Goal: Task Accomplishment & Management: Complete application form

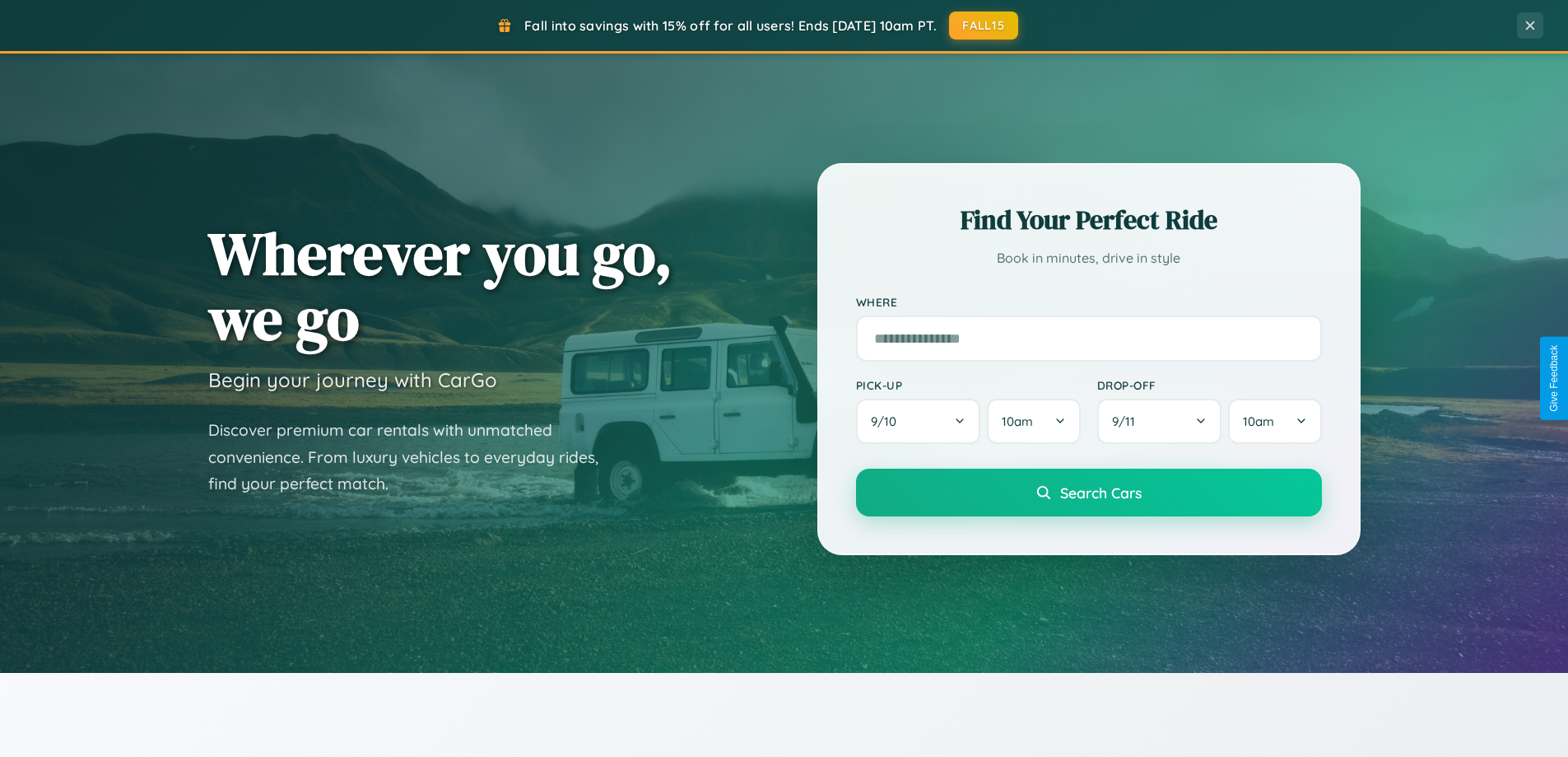
scroll to position [3169, 0]
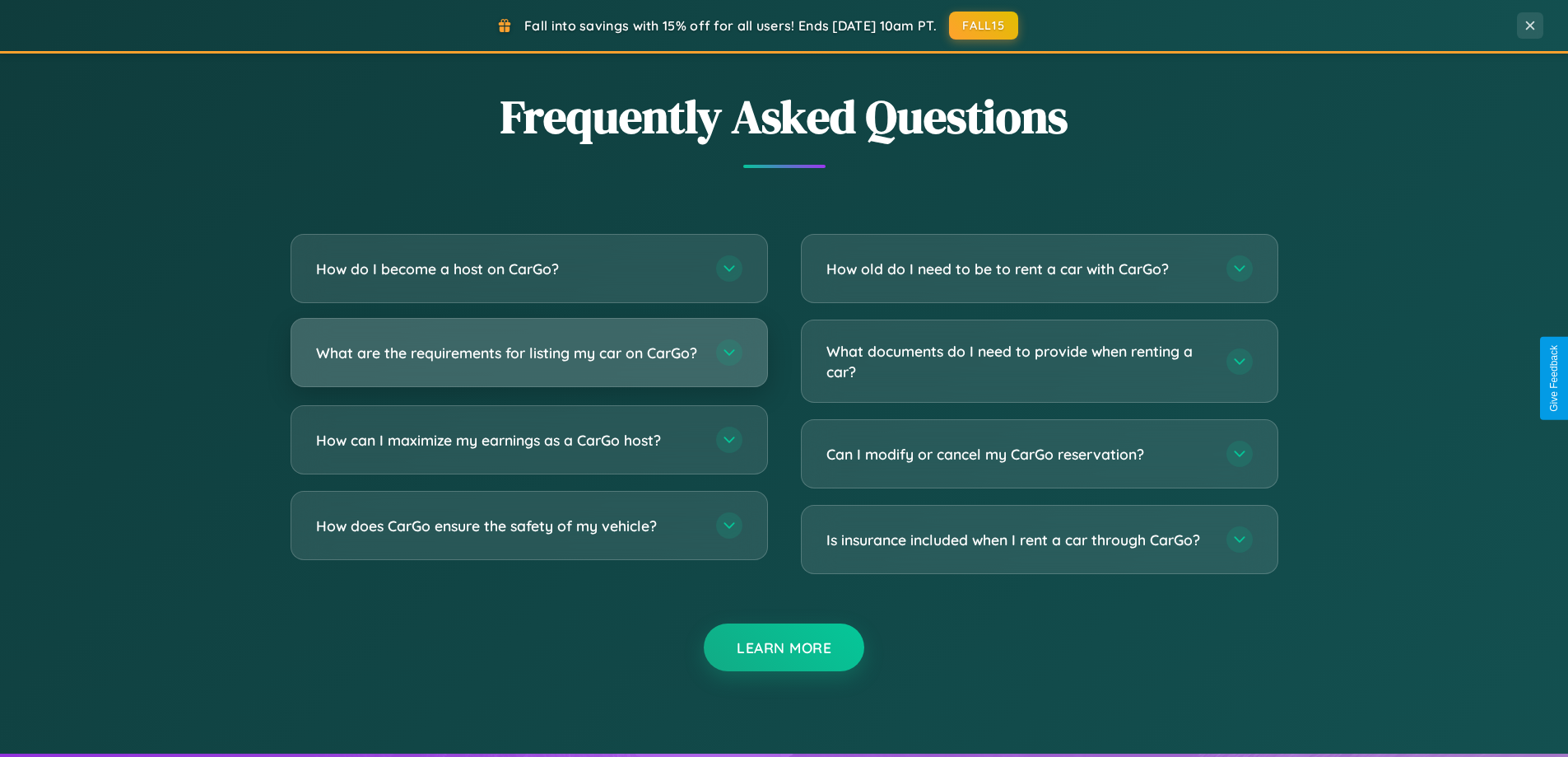
click at [528, 359] on h3 "What are the requirements for listing my car on CarGo?" at bounding box center [508, 353] width 383 height 20
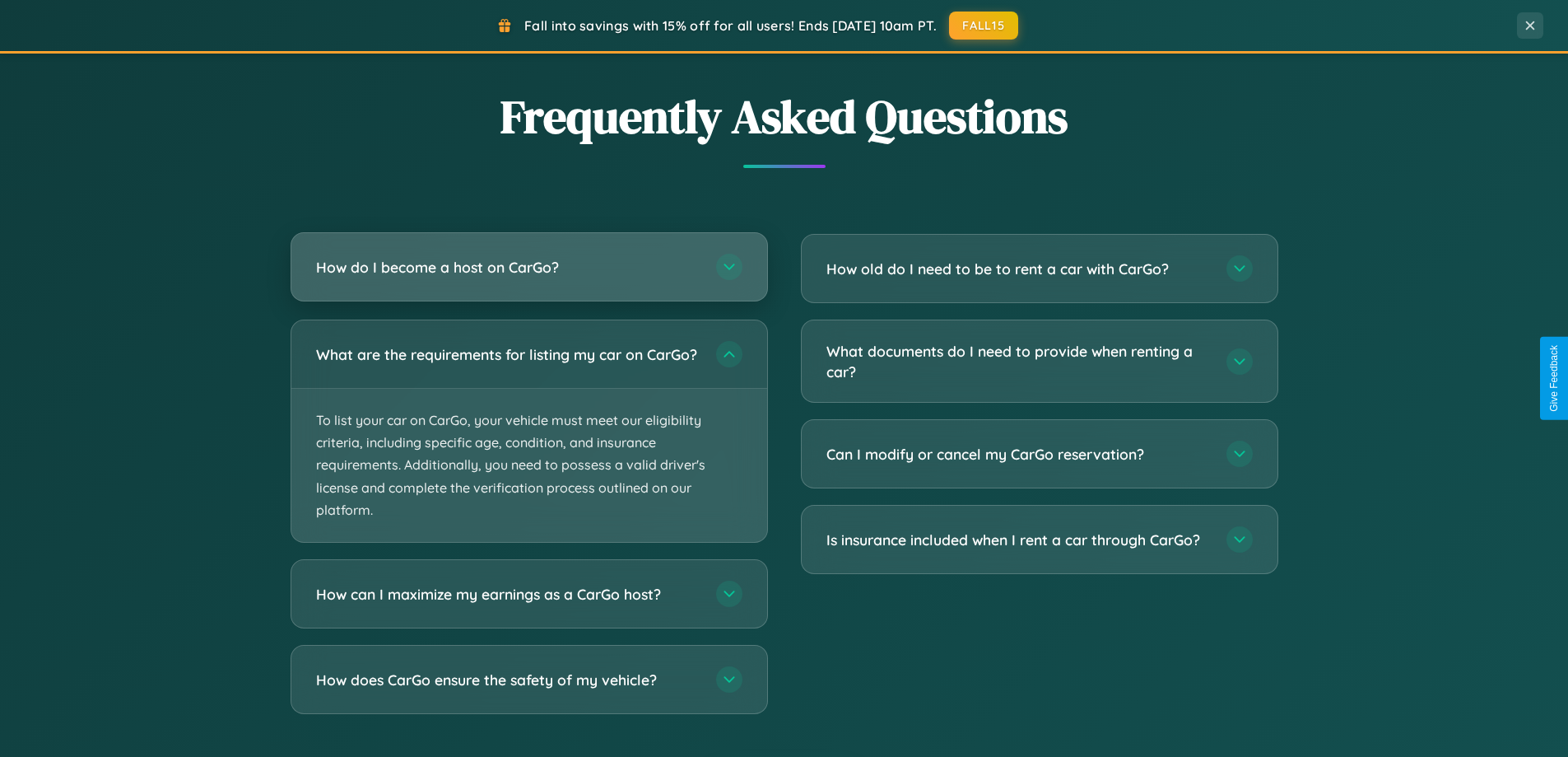
click at [528, 268] on h3 "How do I become a host on CarGo?" at bounding box center [508, 268] width 383 height 20
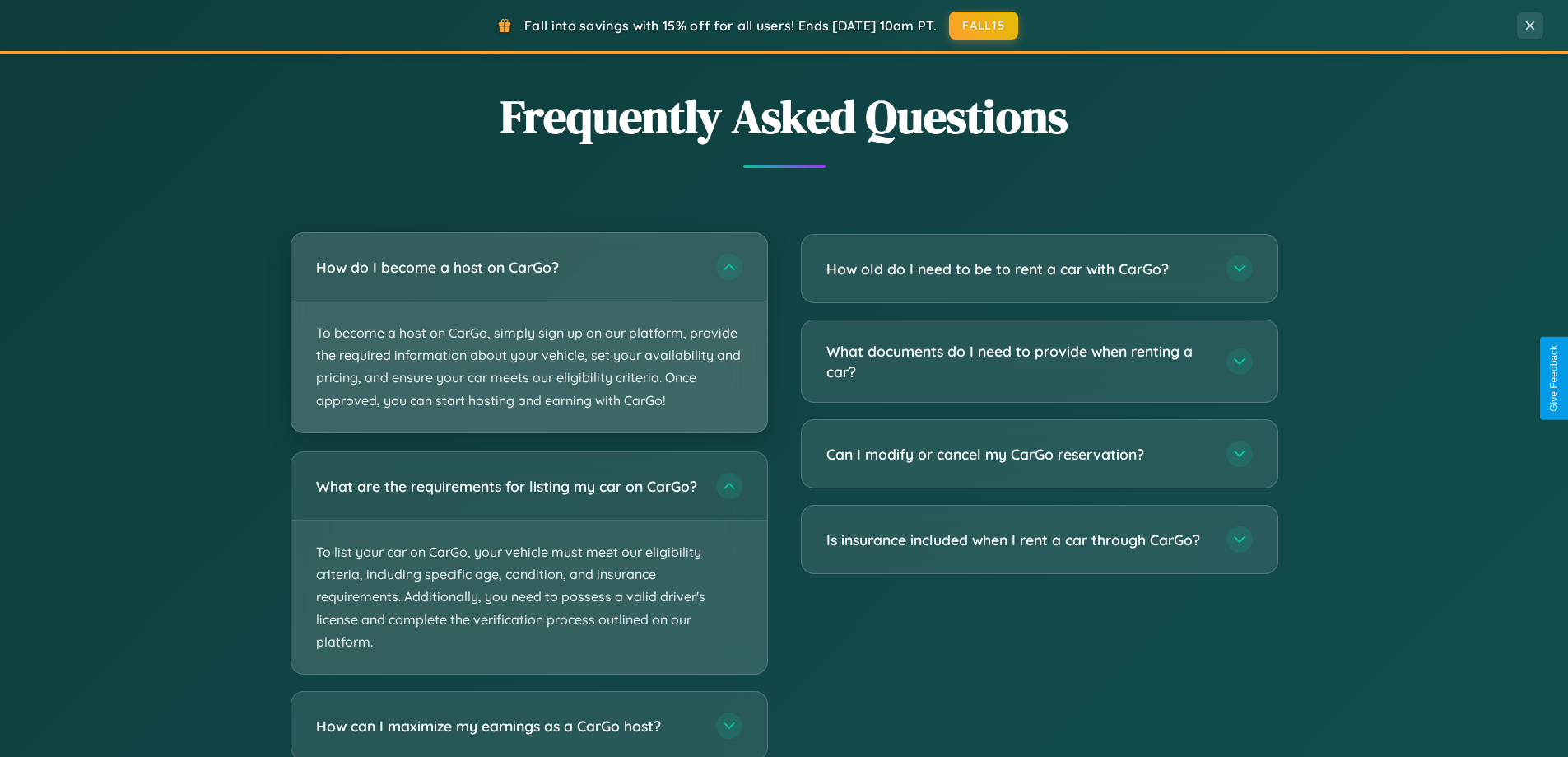
click at [528, 332] on p "To become a host on CarGo, simply sign up on our platform, provide the required…" at bounding box center [529, 367] width 476 height 131
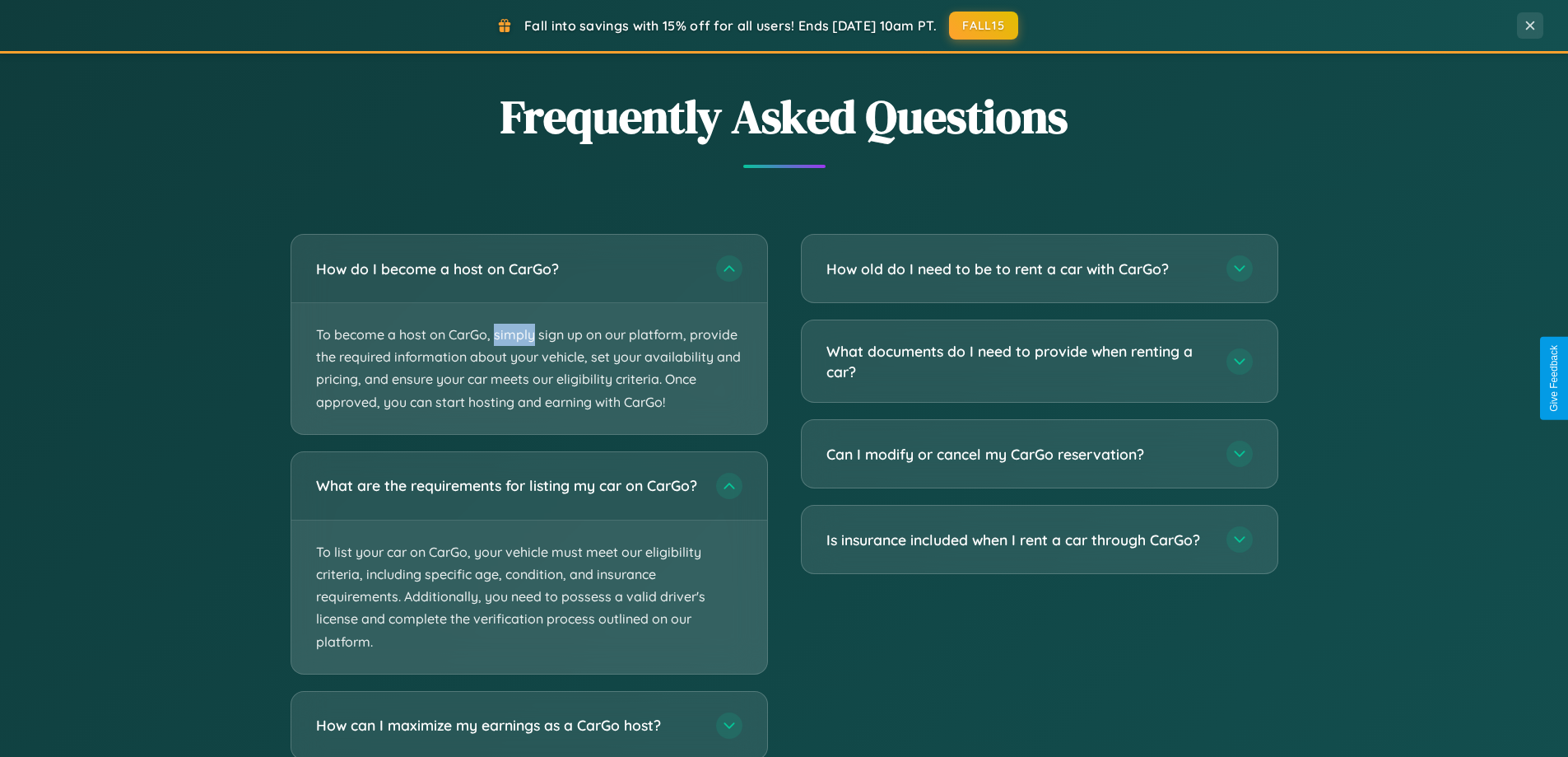
scroll to position [3272, 0]
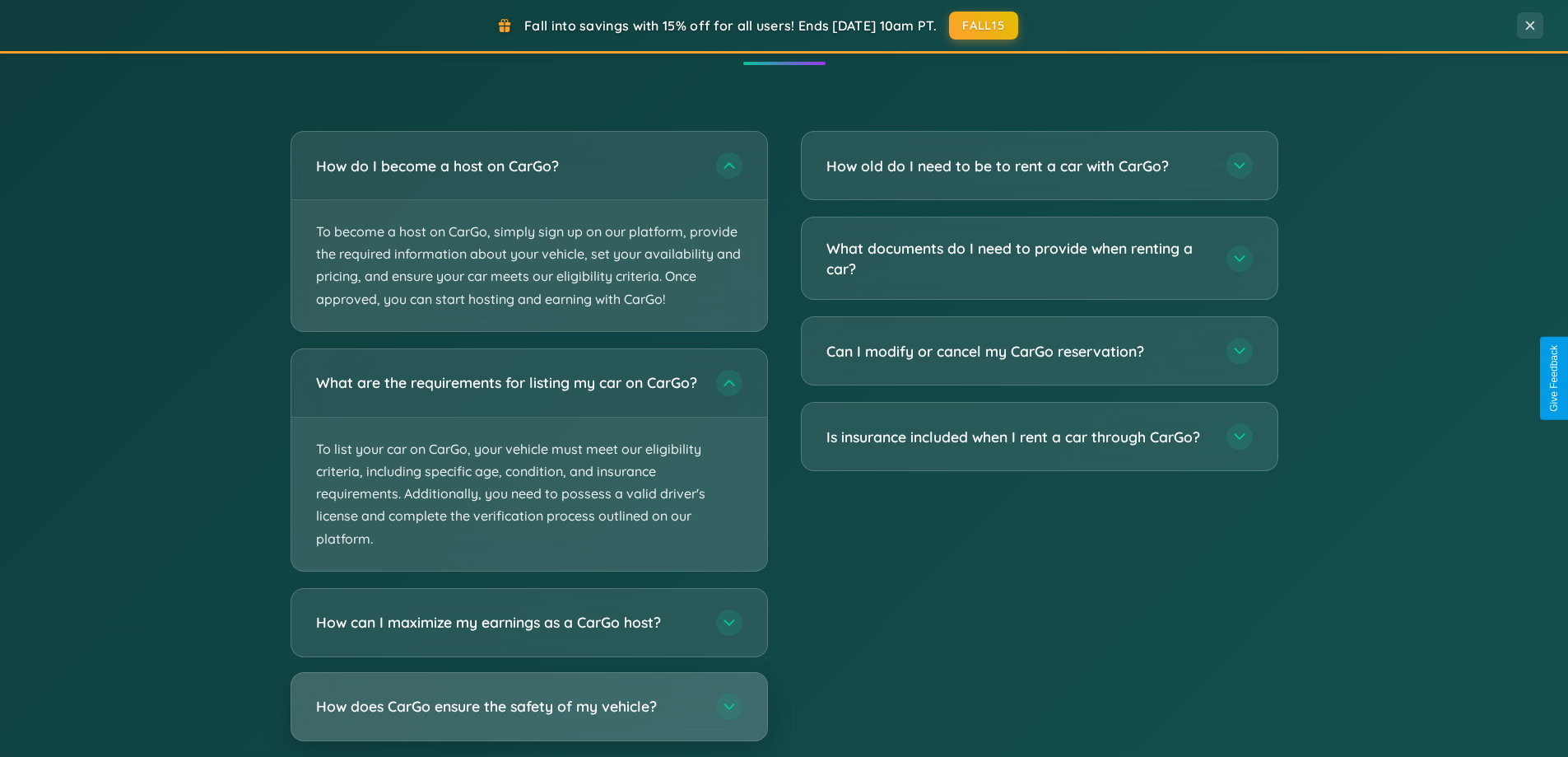
click at [528, 716] on h3 "How does CarGo ensure the safety of my vehicle?" at bounding box center [508, 706] width 383 height 20
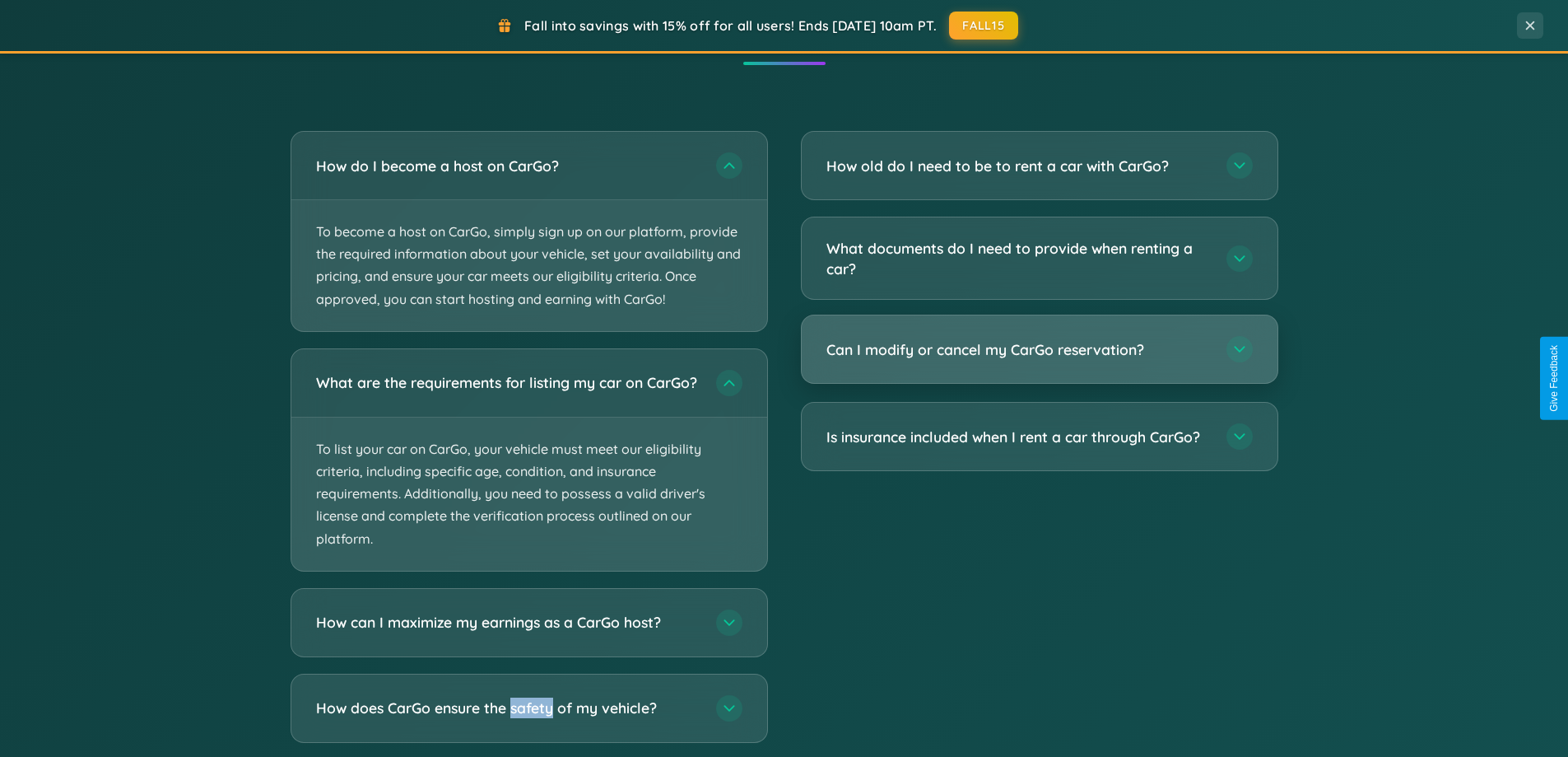
click at [1039, 351] on h3 "Can I modify or cancel my CarGo reservation?" at bounding box center [1017, 349] width 383 height 20
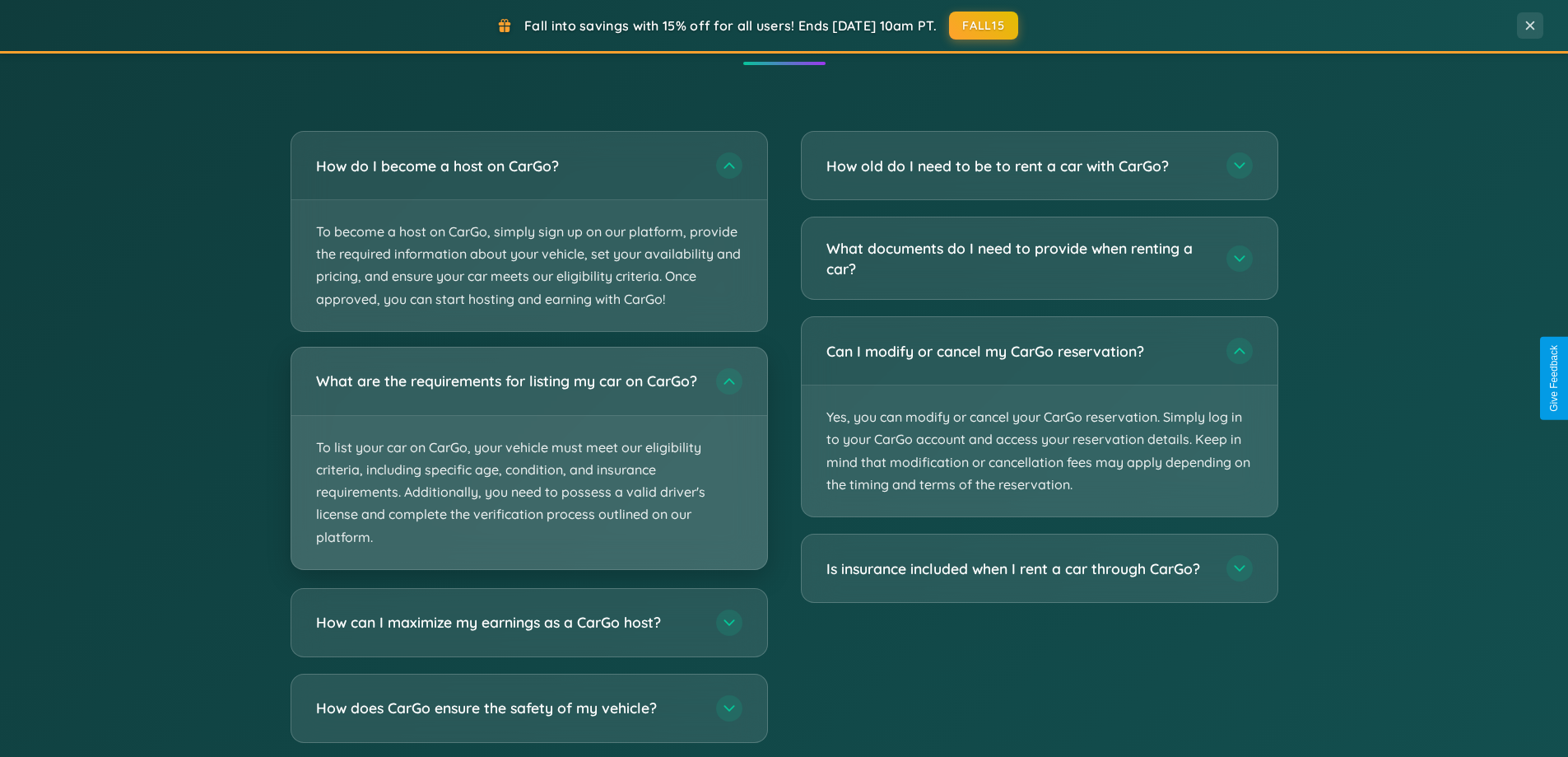
click at [528, 466] on p "To list your car on CarGo, your vehicle must meet our eligibility criteria, inc…" at bounding box center [529, 492] width 476 height 153
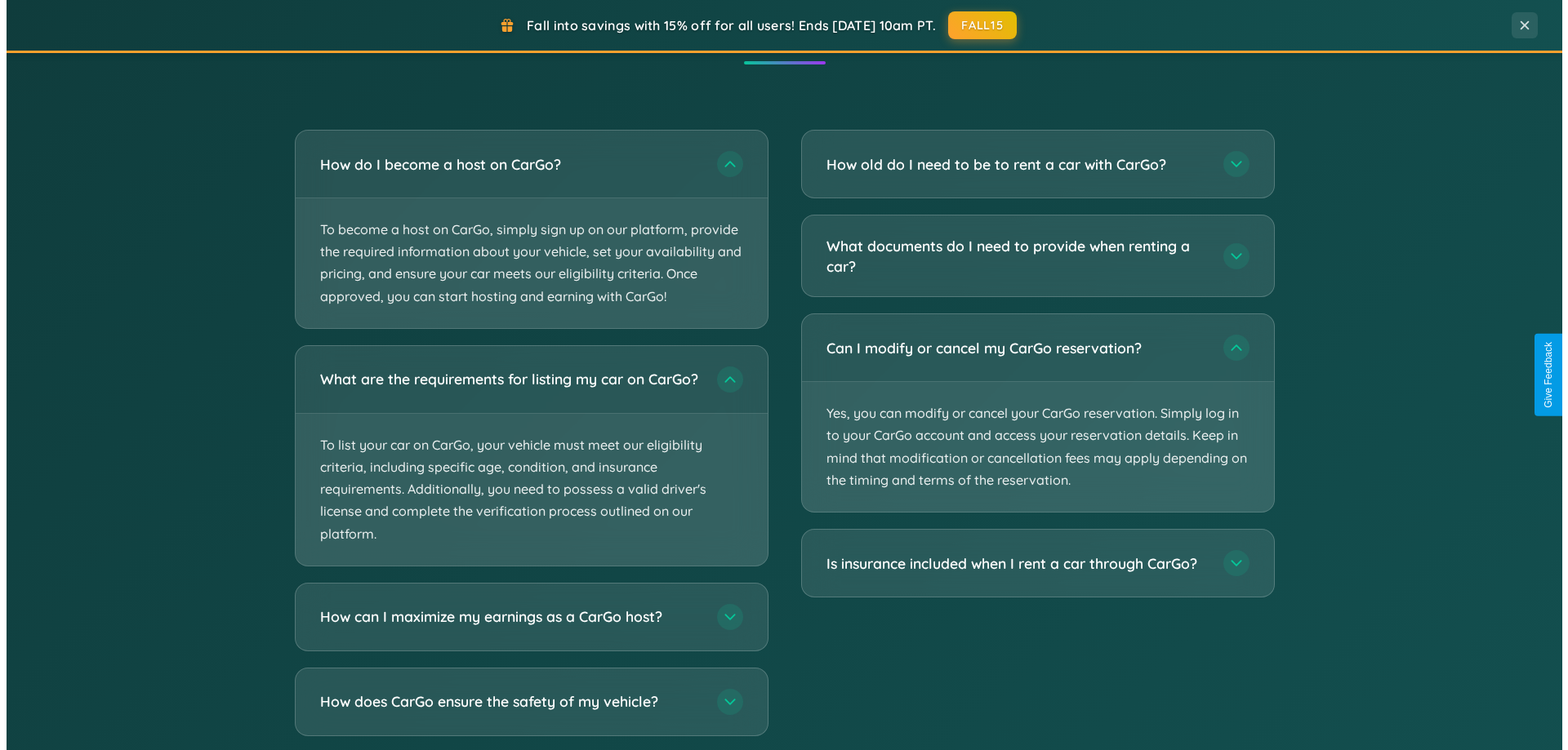
scroll to position [0, 0]
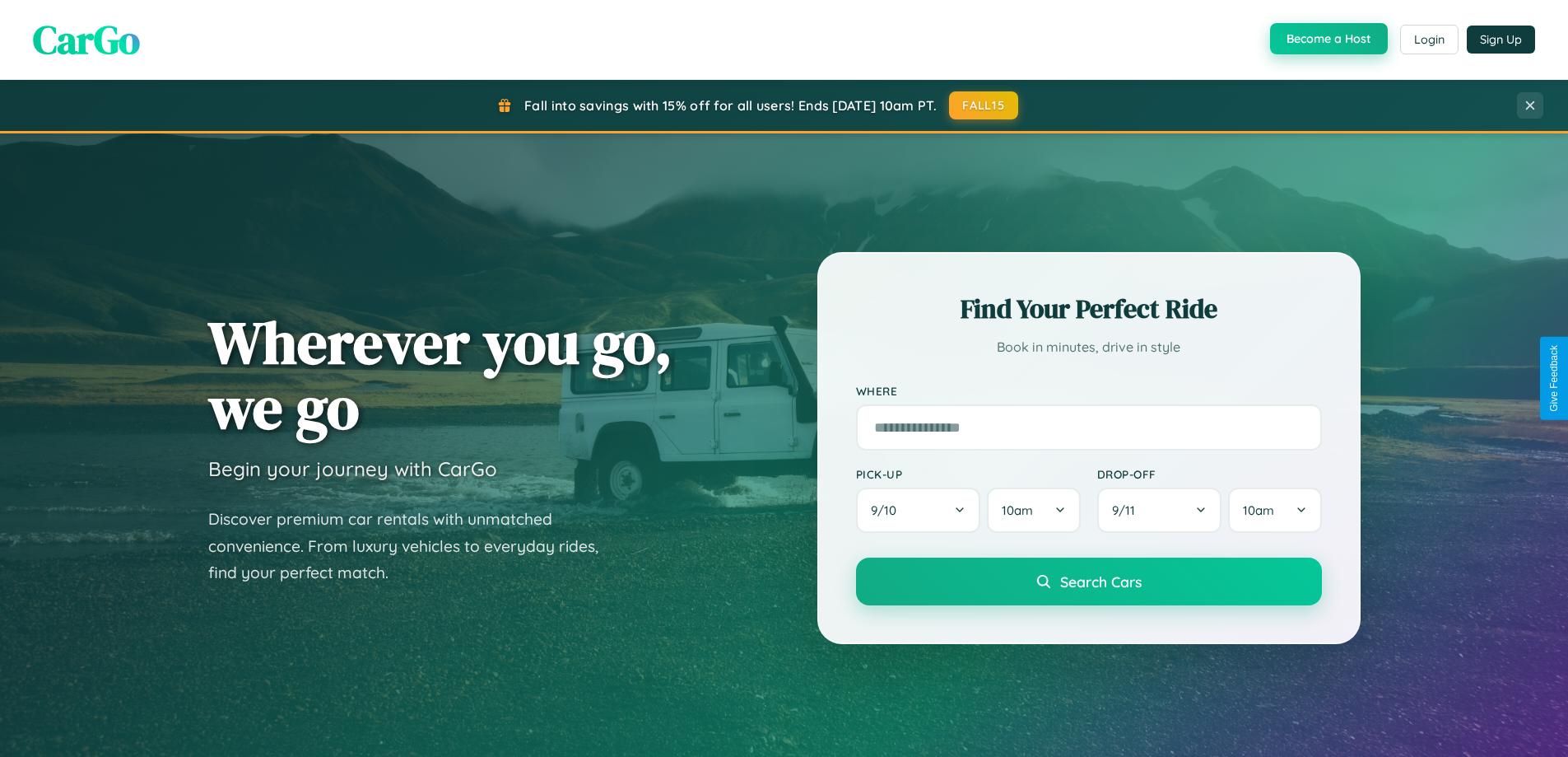
click at [1327, 40] on button "Become a Host" at bounding box center [1328, 39] width 118 height 32
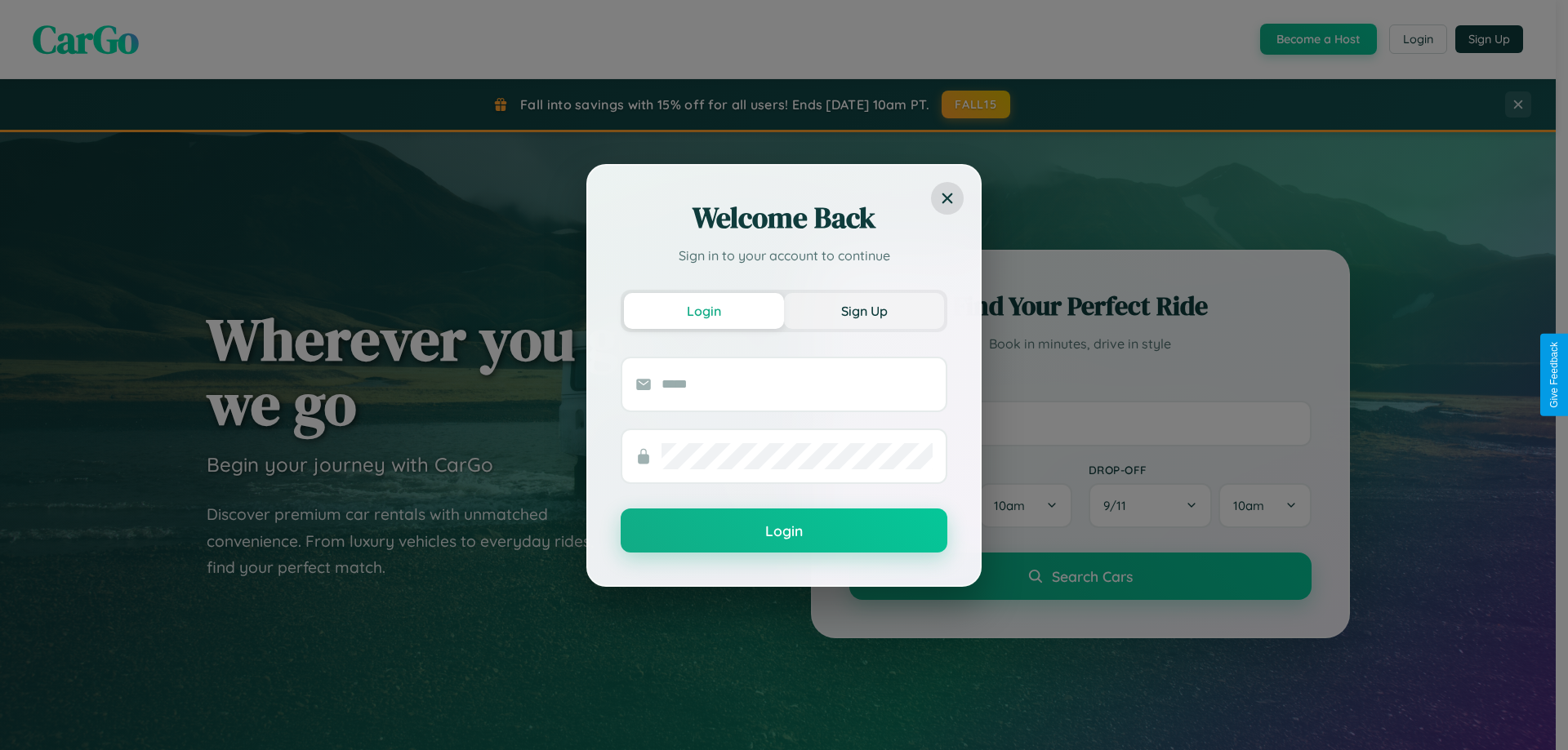
click at [864, 310] on button "Sign Up" at bounding box center [864, 310] width 160 height 36
